Goal: Task Accomplishment & Management: Use online tool/utility

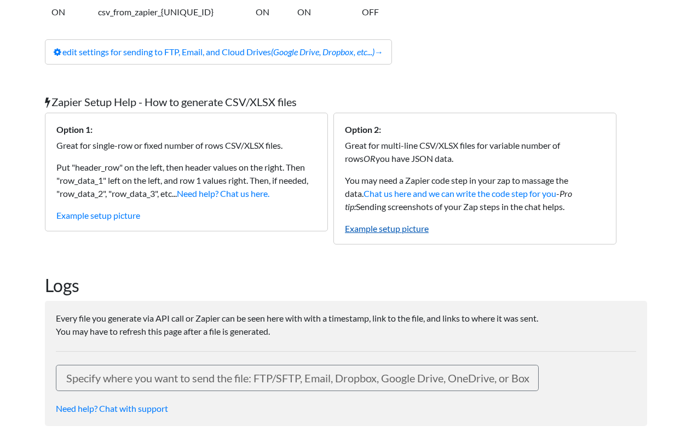
scroll to position [225, 0]
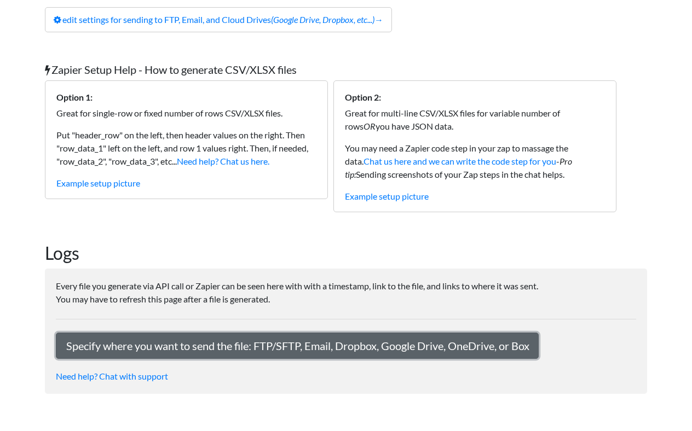
click at [165, 351] on link "Specify where you want to send the file: FTP/SFTP, Email, Dropbox, Google Drive…" at bounding box center [297, 346] width 483 height 26
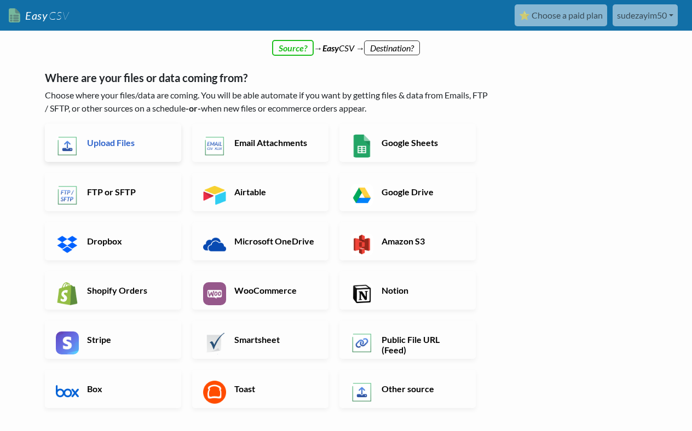
click at [121, 145] on h6 "Upload Files" at bounding box center [127, 142] width 86 height 10
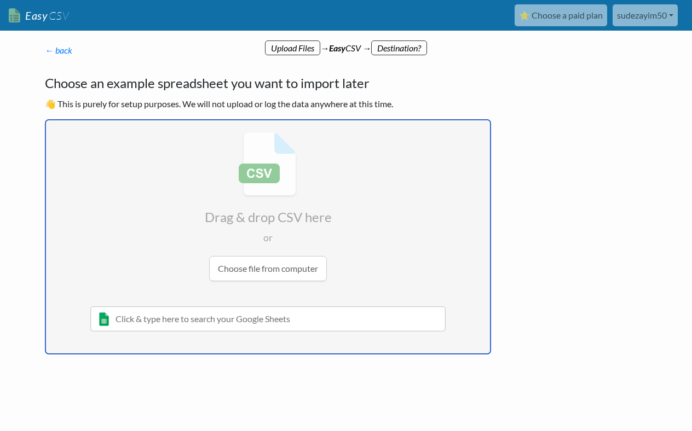
type input "C:\fakepath\Events.csv"
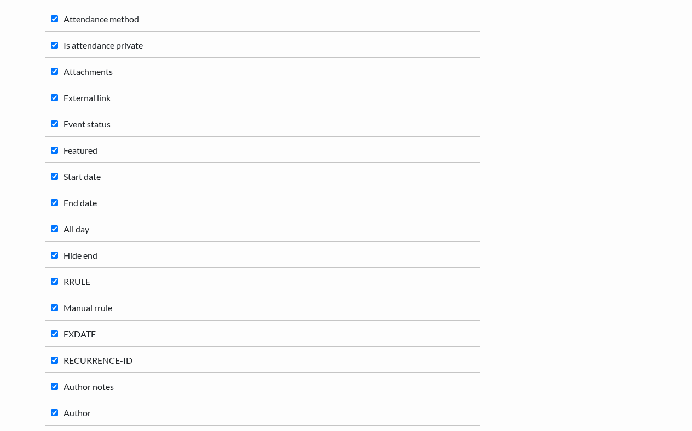
scroll to position [695, 0]
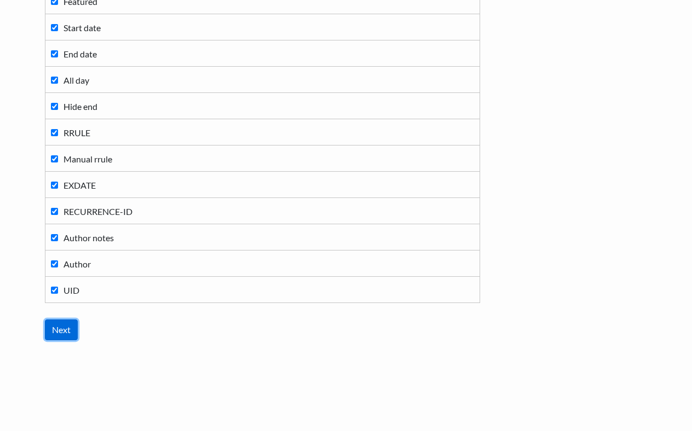
click at [54, 331] on input "Next" at bounding box center [61, 330] width 33 height 21
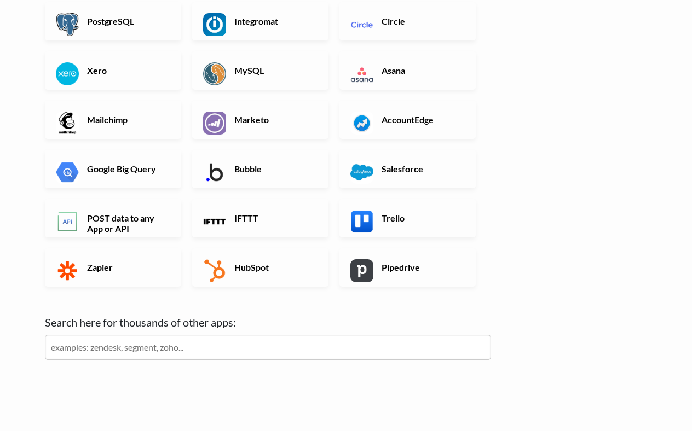
scroll to position [292, 0]
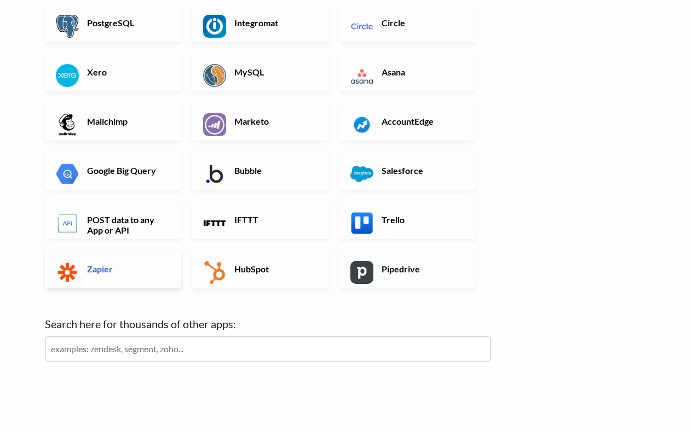
click at [125, 257] on link "Zapier" at bounding box center [113, 269] width 136 height 38
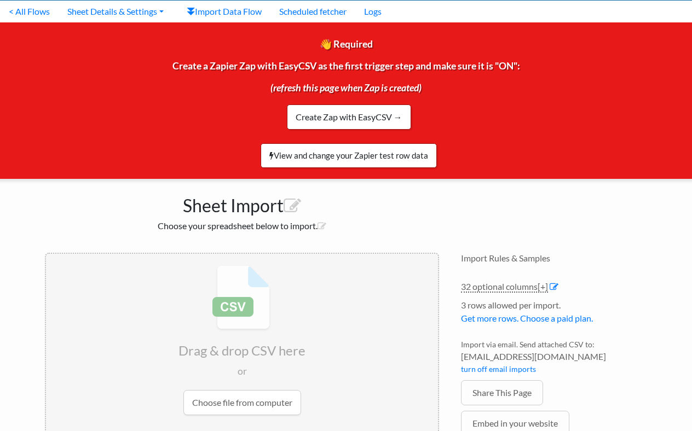
scroll to position [21, 0]
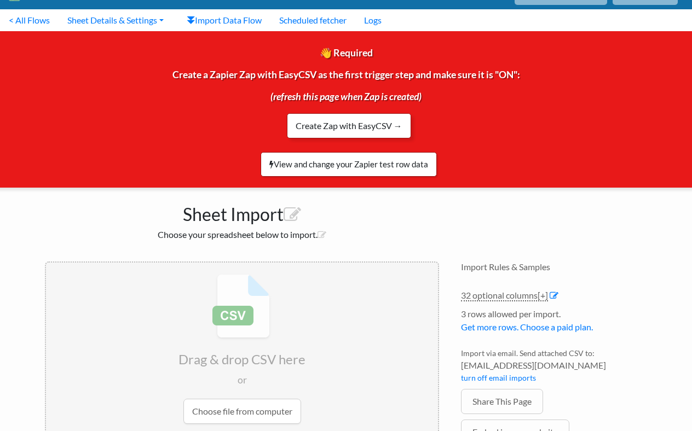
click at [367, 118] on link "Create Zap with EasyCSV →" at bounding box center [349, 125] width 124 height 25
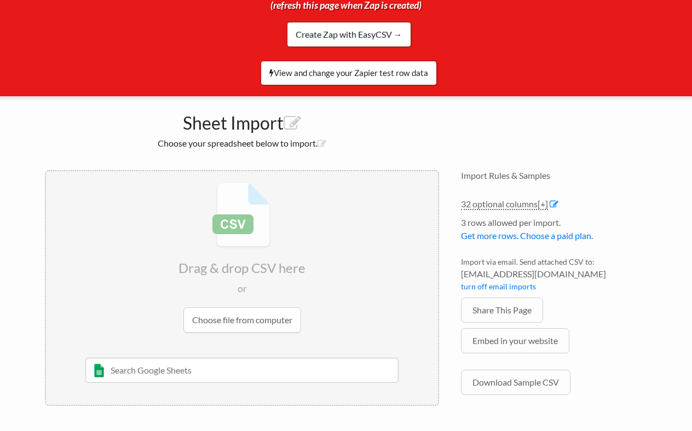
scroll to position [0, 0]
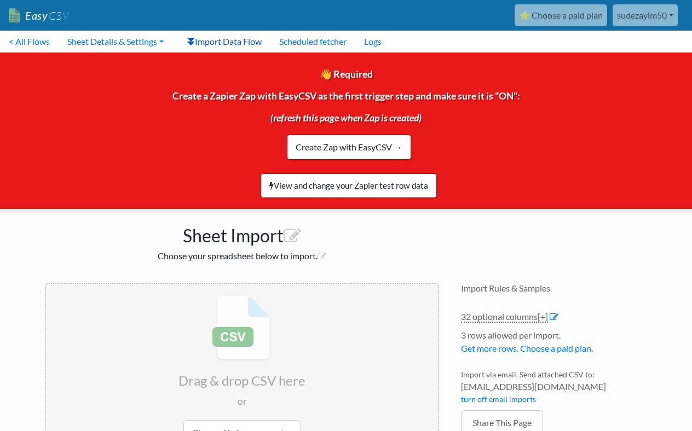
click at [214, 39] on link "Import Data Flow" at bounding box center [224, 42] width 93 height 22
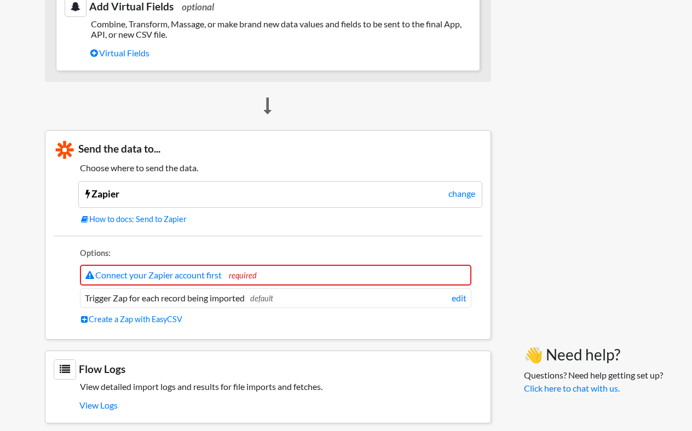
scroll to position [894, 0]
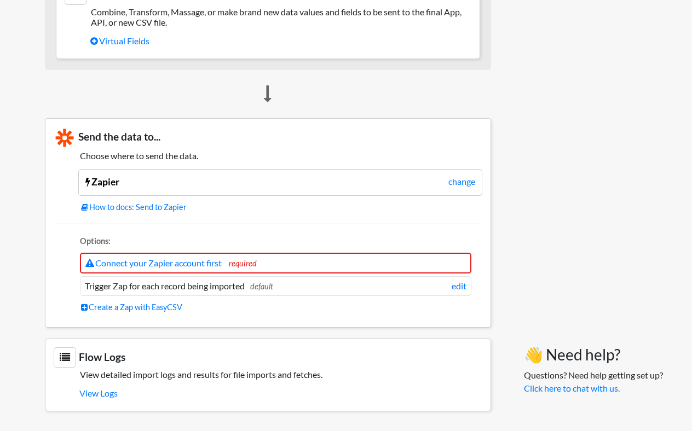
click at [388, 285] on li "Trigger Zap for each record being imported default edit" at bounding box center [275, 286] width 391 height 20
click at [164, 280] on li "Trigger Zap for each record being imported default edit" at bounding box center [275, 286] width 391 height 20
click at [91, 284] on li "Trigger Zap for each record being imported default edit" at bounding box center [275, 286] width 391 height 20
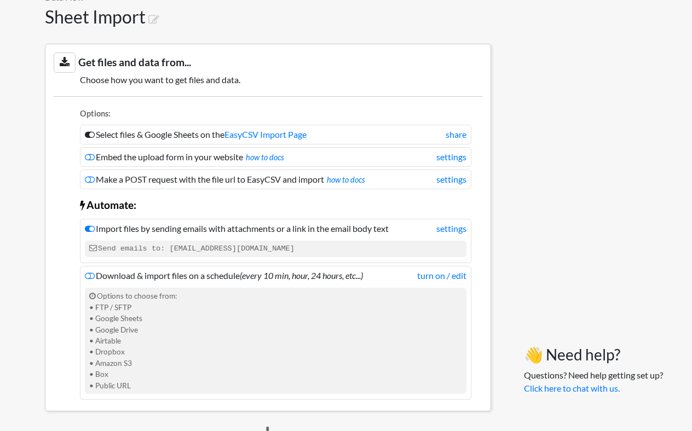
scroll to position [0, 0]
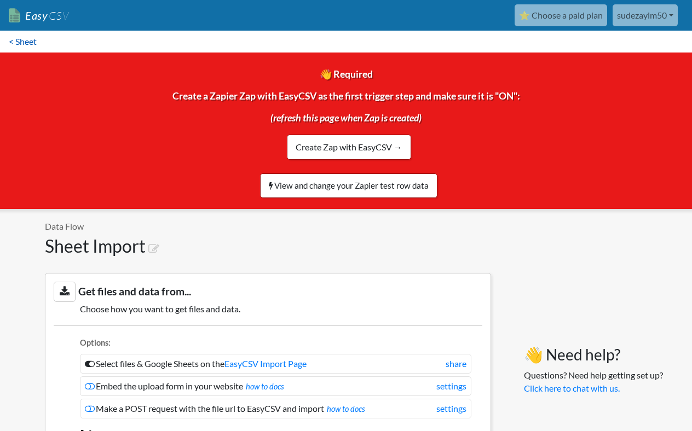
click at [22, 41] on link "< Sheet" at bounding box center [22, 42] width 45 height 22
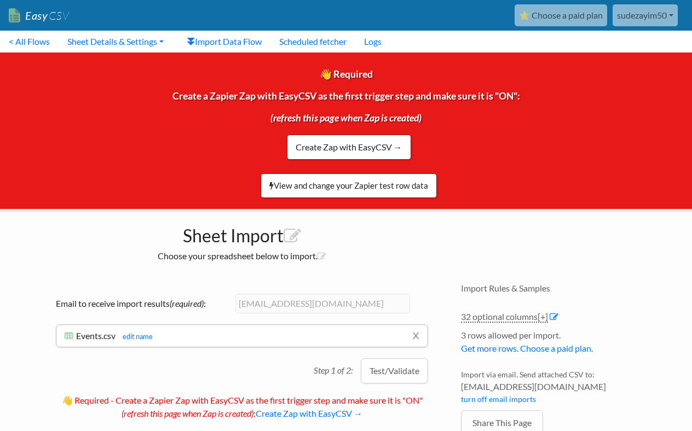
scroll to position [114, 0]
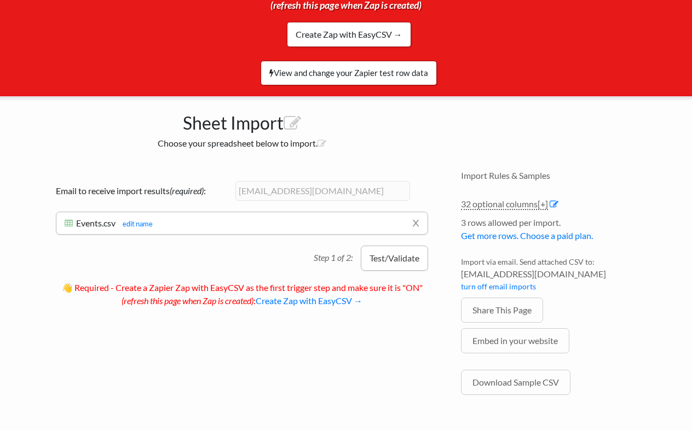
click at [383, 258] on button "Test/Validate" at bounding box center [394, 258] width 67 height 25
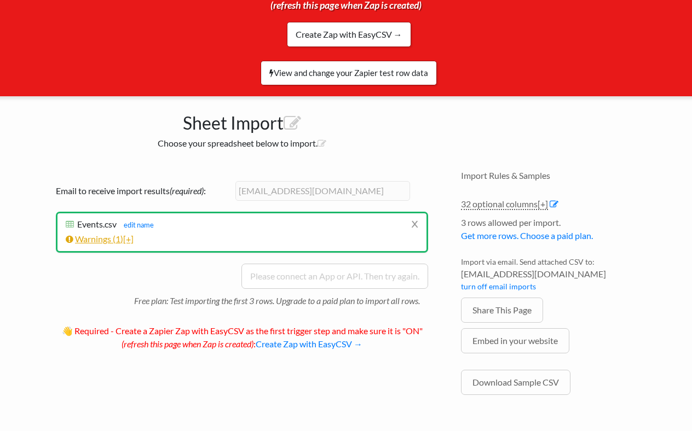
click at [105, 237] on link "Warnings ( 1 ) [+]" at bounding box center [100, 239] width 68 height 10
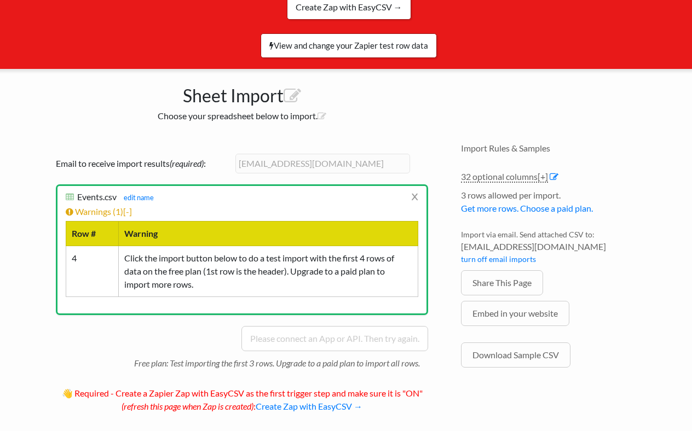
scroll to position [159, 0]
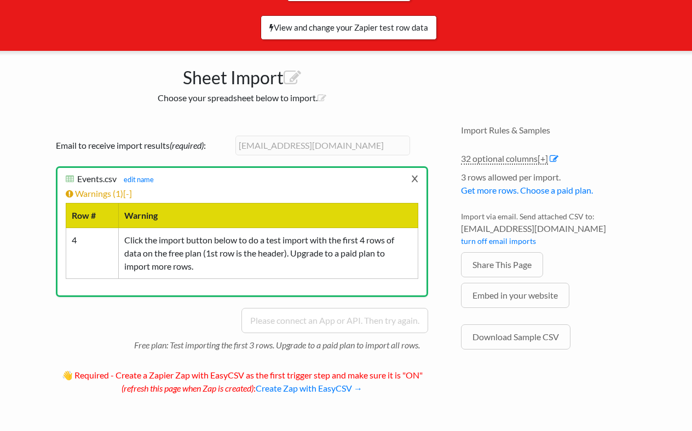
click at [416, 182] on link "x" at bounding box center [414, 178] width 7 height 21
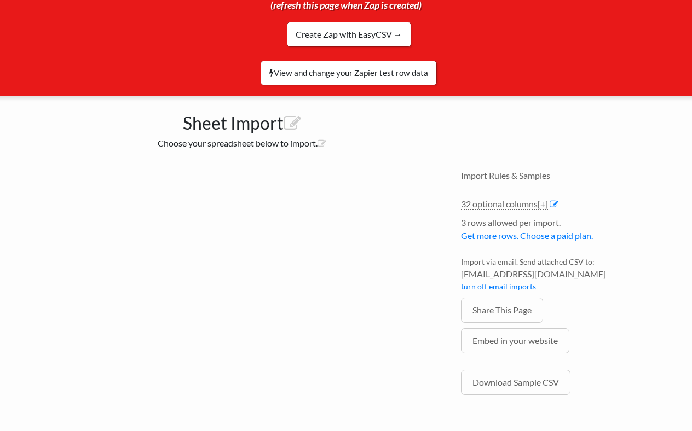
scroll to position [114, 0]
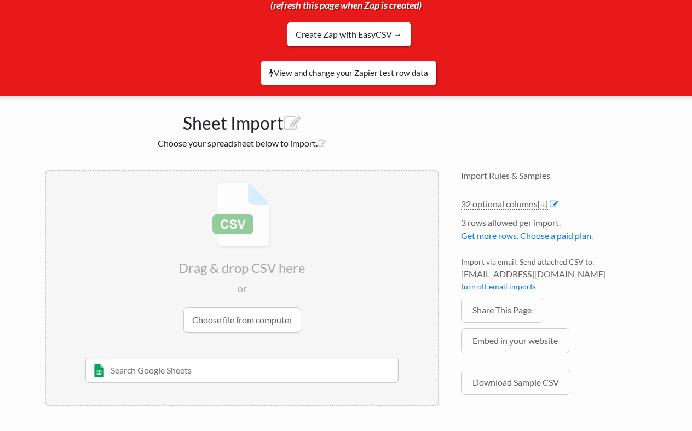
click at [251, 320] on input "file" at bounding box center [242, 257] width 392 height 172
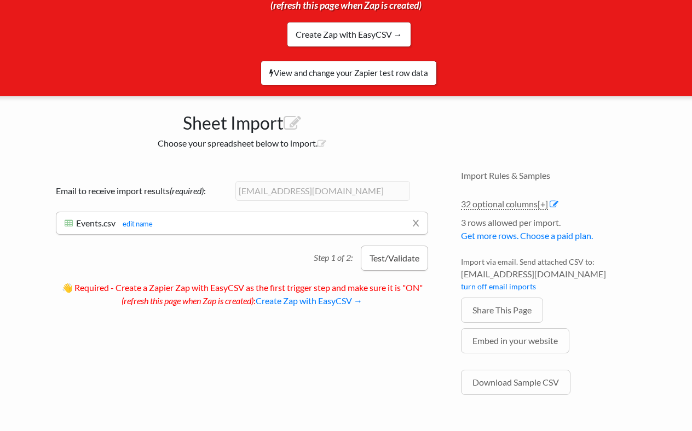
click at [372, 255] on button "Test/Validate" at bounding box center [394, 258] width 67 height 25
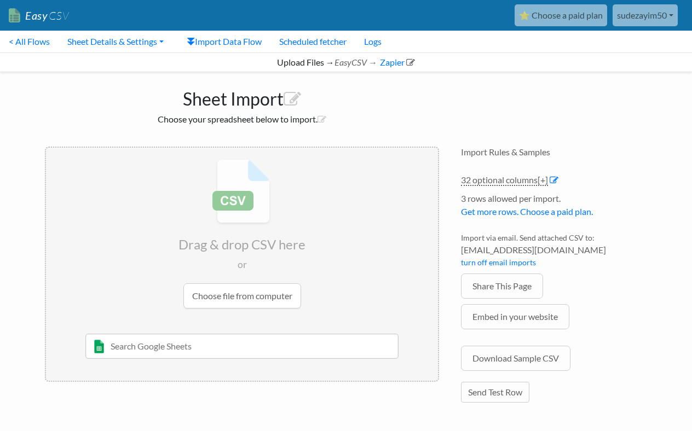
scroll to position [8, 0]
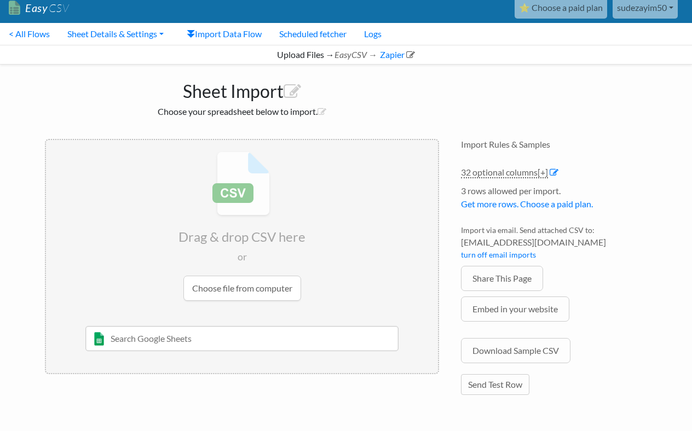
click at [223, 284] on input "file" at bounding box center [242, 226] width 392 height 172
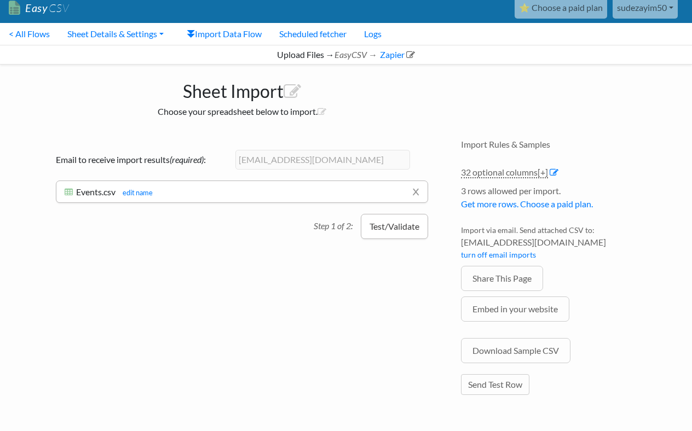
click at [389, 226] on button "Test/Validate" at bounding box center [394, 226] width 67 height 25
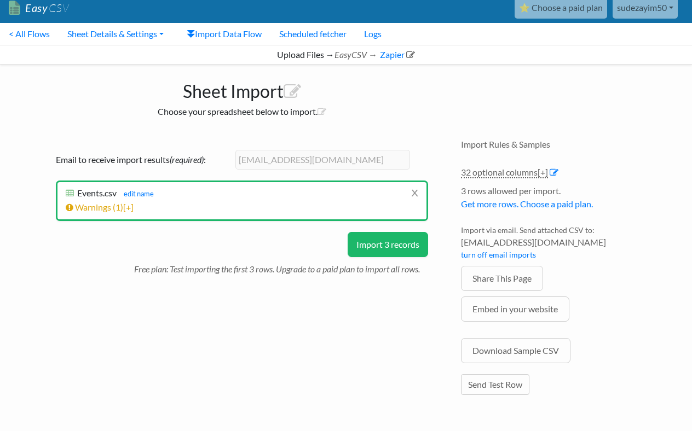
click at [365, 249] on button "Import 3 records" at bounding box center [388, 244] width 80 height 25
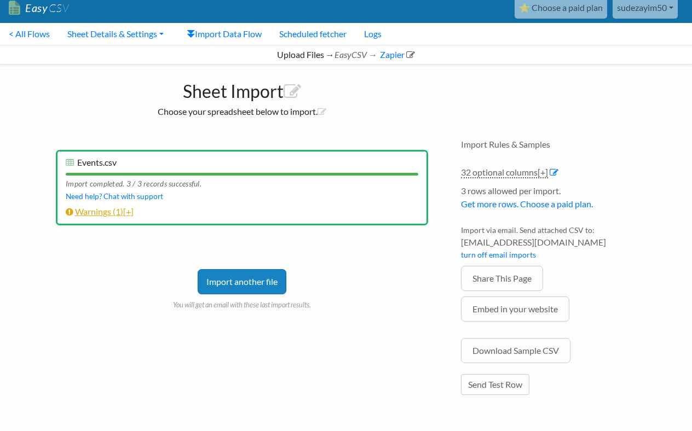
click at [118, 208] on span "1" at bounding box center [118, 211] width 5 height 10
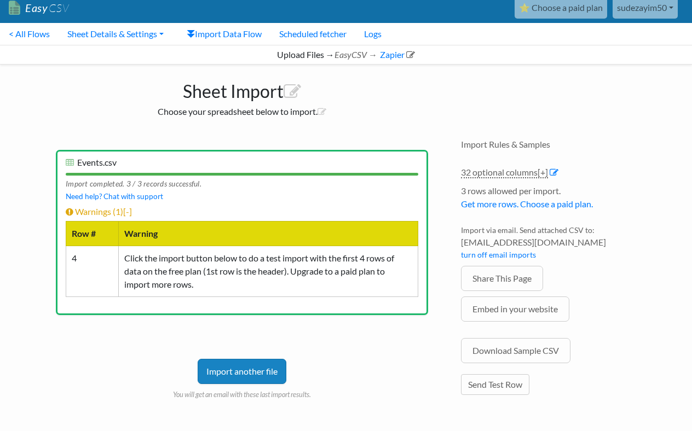
scroll to position [16, 0]
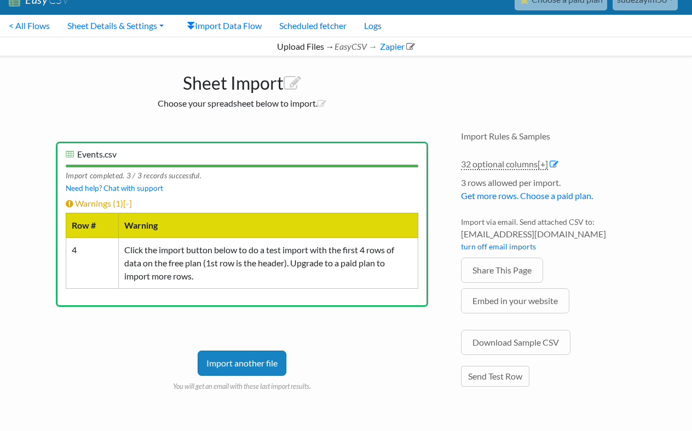
click at [164, 253] on td "Click the import button below to do a test import with the first 4 rows of data…" at bounding box center [268, 263] width 299 height 51
click at [488, 375] on link "Send Test Row" at bounding box center [495, 376] width 68 height 21
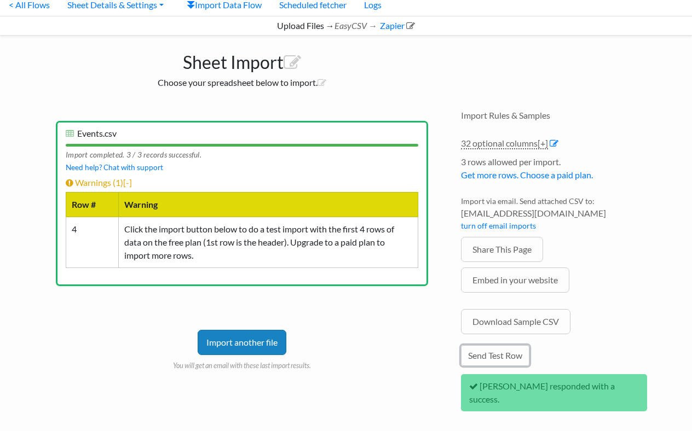
scroll to position [40, 0]
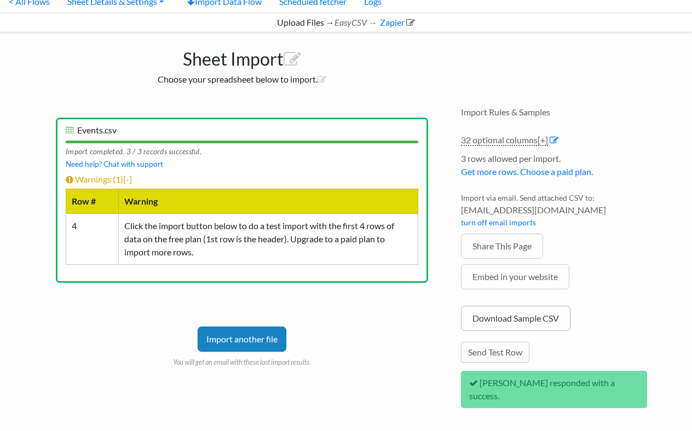
click at [500, 309] on link "Download Sample CSV" at bounding box center [515, 318] width 109 height 25
click at [216, 331] on link "Import another file" at bounding box center [242, 339] width 89 height 25
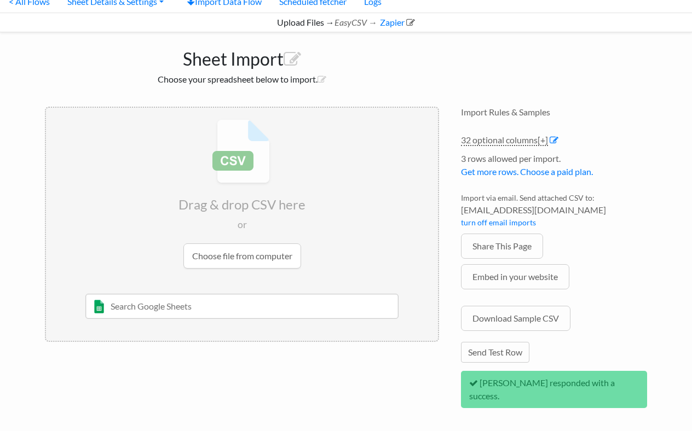
click at [240, 258] on input "file" at bounding box center [242, 194] width 392 height 172
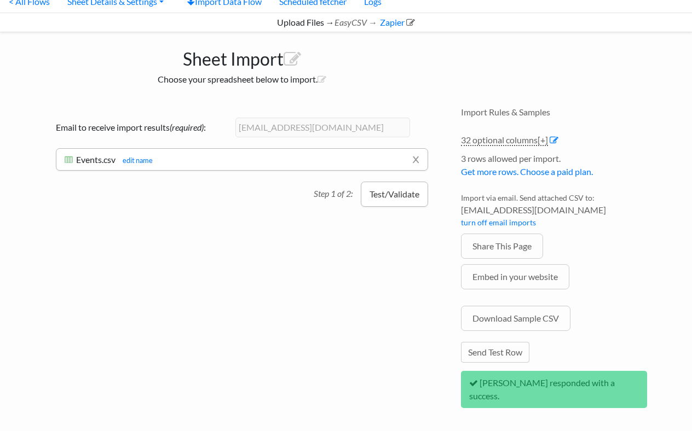
click at [386, 199] on button "Test/Validate" at bounding box center [394, 194] width 67 height 25
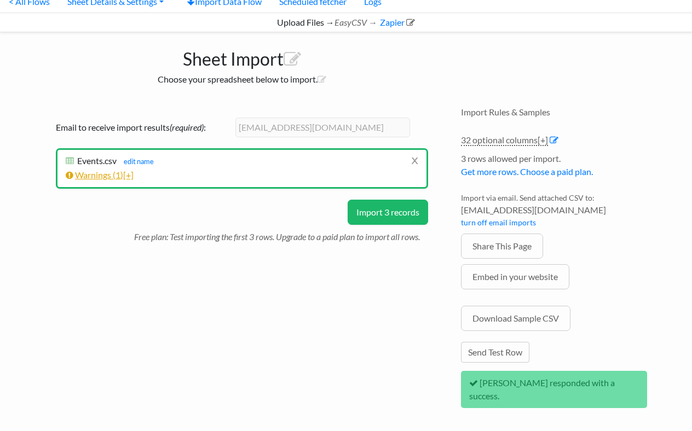
click at [126, 175] on span "[+]" at bounding box center [128, 175] width 10 height 10
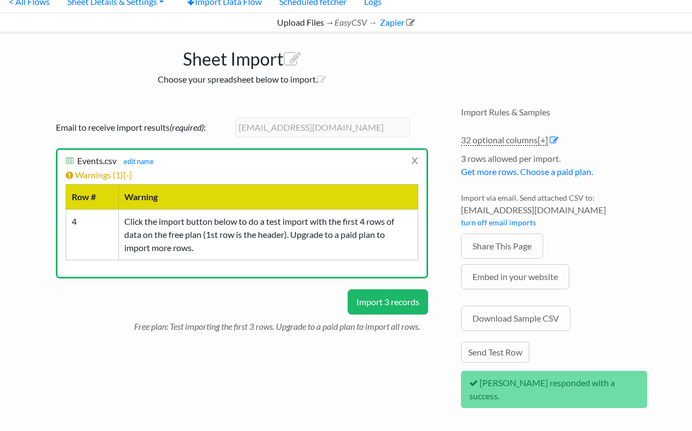
click at [360, 311] on button "Import 3 records" at bounding box center [388, 302] width 80 height 25
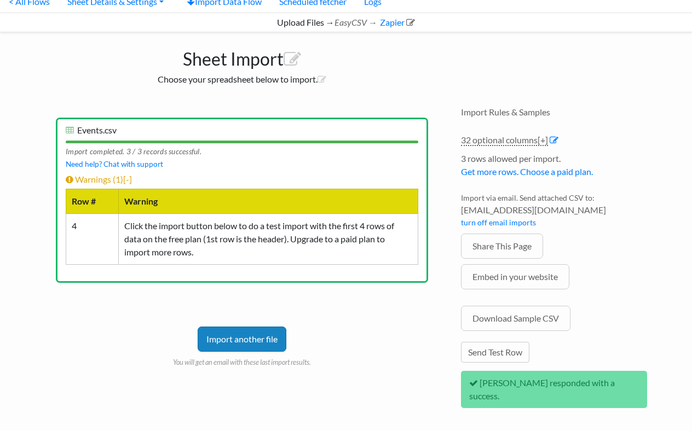
scroll to position [0, 0]
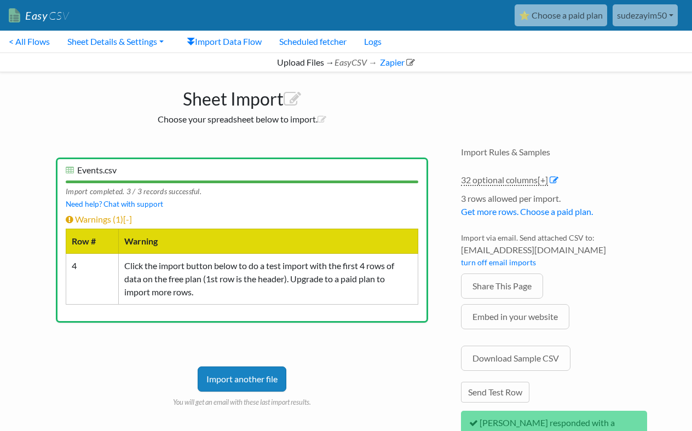
click at [644, 16] on link "sudezayim50" at bounding box center [645, 15] width 65 height 22
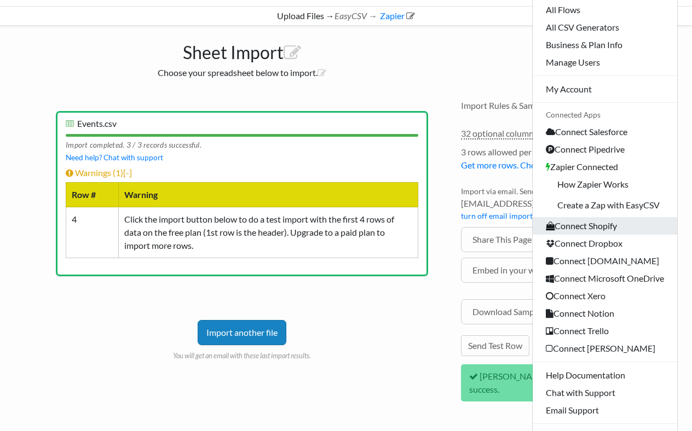
scroll to position [66, 0]
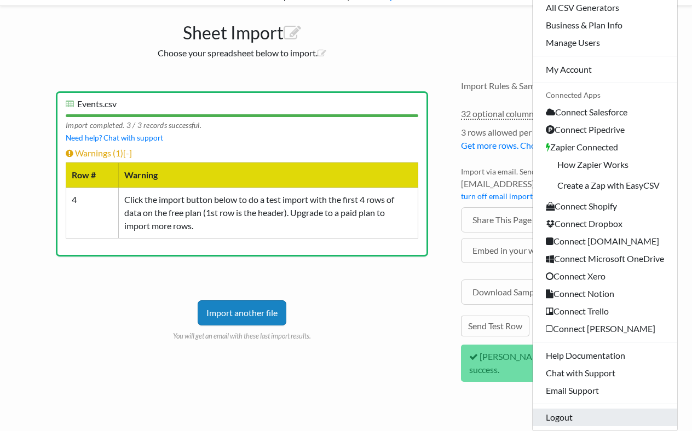
click at [545, 417] on link "Logout" at bounding box center [605, 418] width 145 height 18
